Goal: Navigation & Orientation: Go to known website

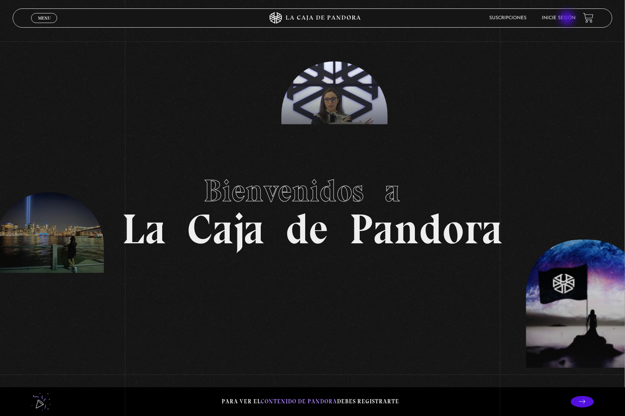
click at [568, 20] on link "Inicie sesión" at bounding box center [559, 18] width 34 height 5
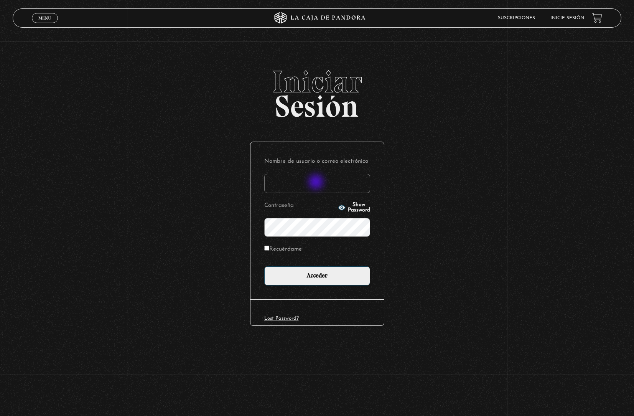
click at [317, 183] on input "Nombre de usuario o correo electrónico" at bounding box center [317, 183] width 106 height 19
type input "avbchina@gmail.com"
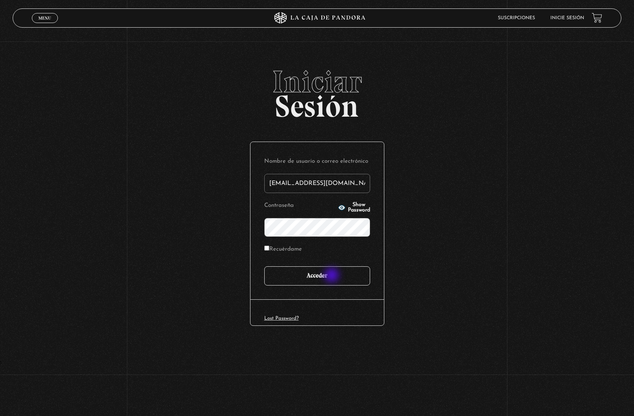
click at [333, 276] on input "Acceder" at bounding box center [317, 275] width 106 height 19
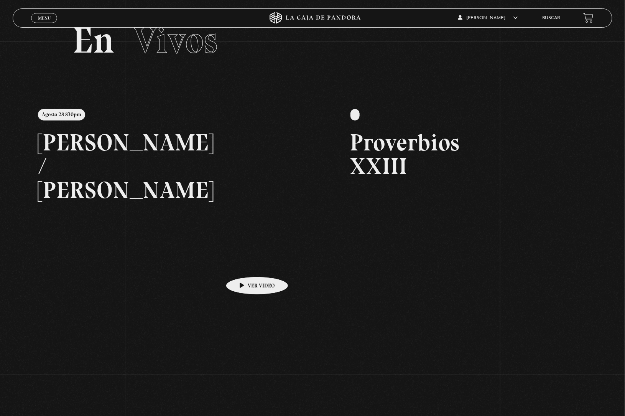
scroll to position [52, 0]
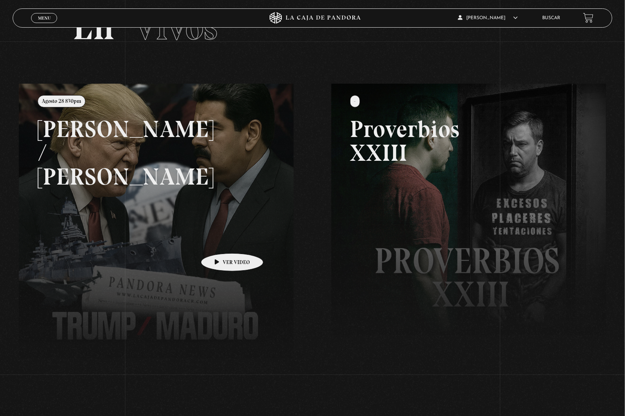
click at [220, 242] on link at bounding box center [331, 292] width 625 height 416
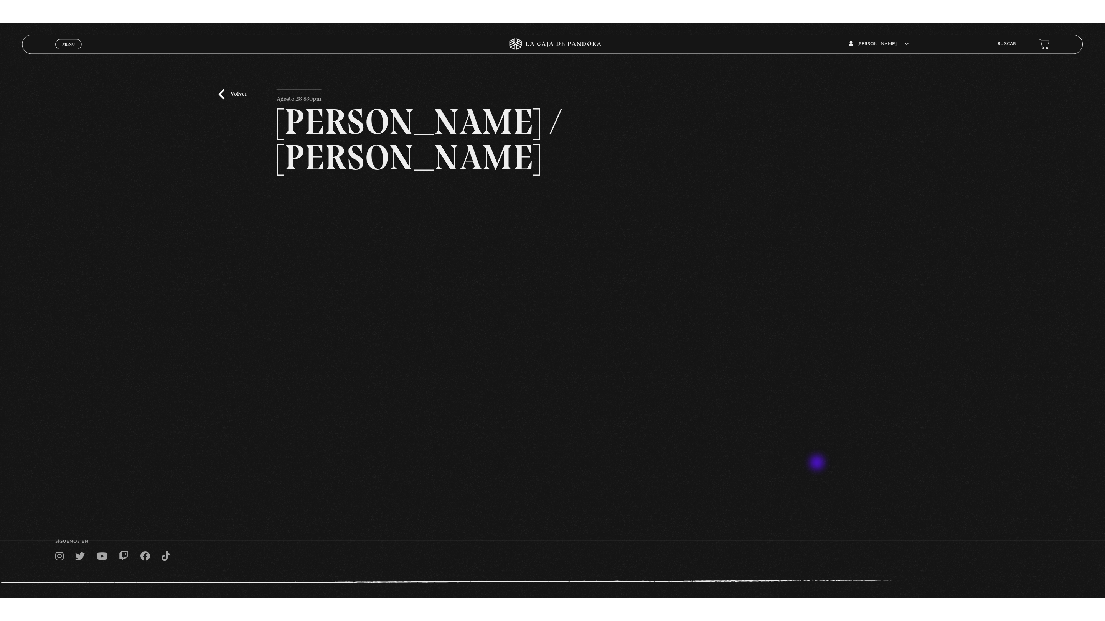
scroll to position [8, 0]
